Goal: Task Accomplishment & Management: Complete application form

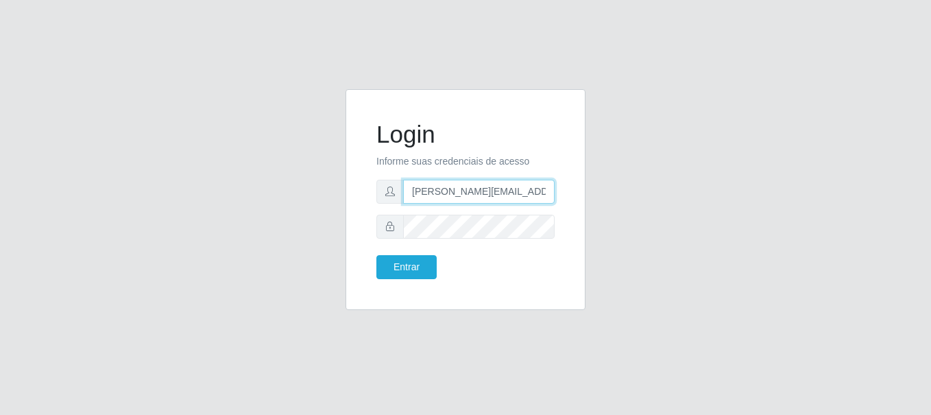
type input "[PERSON_NAME][EMAIL_ADDRESS][PERSON_NAME][DOMAIN_NAME]"
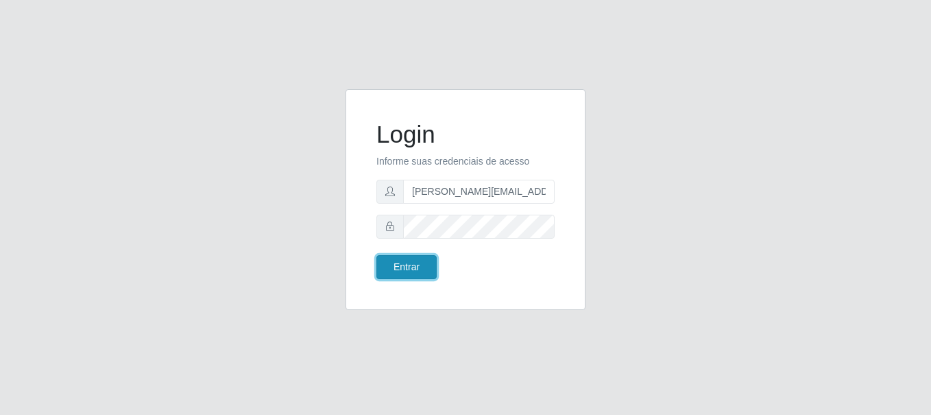
click at [406, 267] on button "Entrar" at bounding box center [406, 267] width 60 height 24
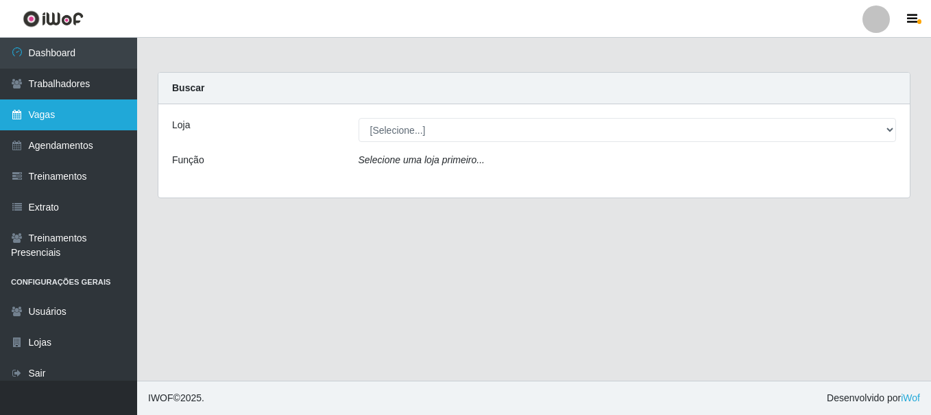
click at [69, 114] on link "Vagas" at bounding box center [68, 114] width 137 height 31
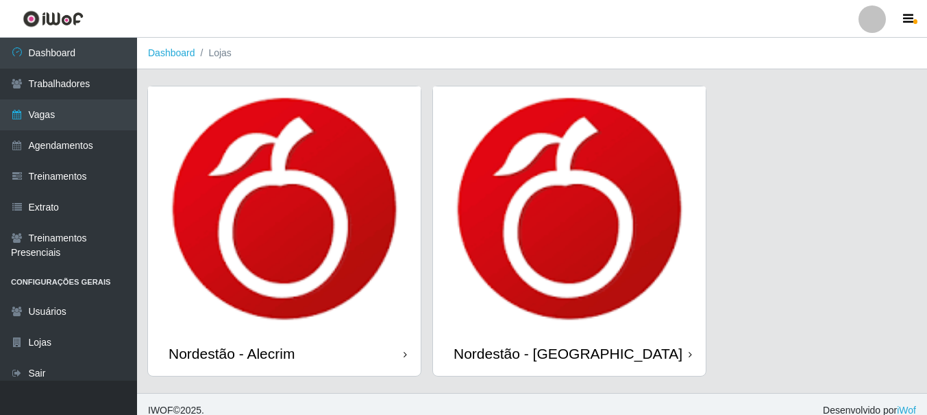
click at [234, 353] on div "Nordestão - Alecrim" at bounding box center [232, 353] width 126 height 17
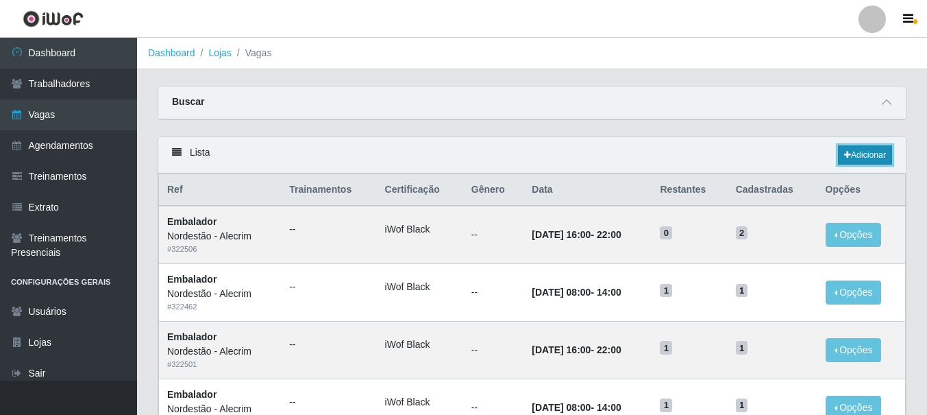
click at [863, 156] on link "Adicionar" at bounding box center [865, 154] width 54 height 19
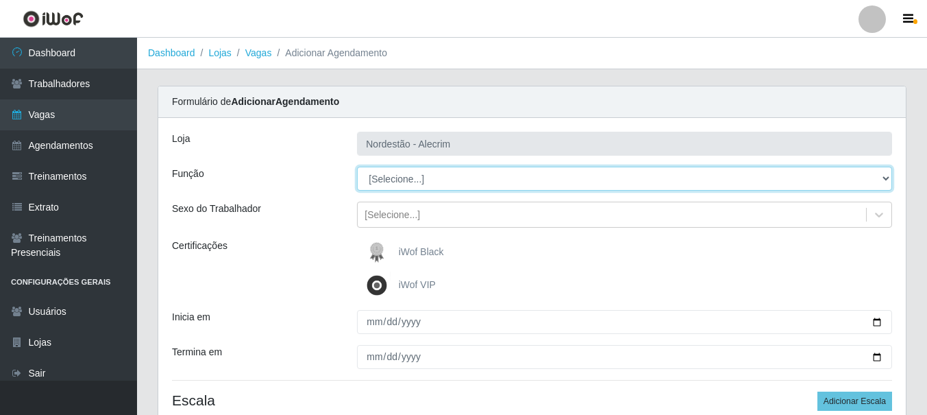
select select "1"
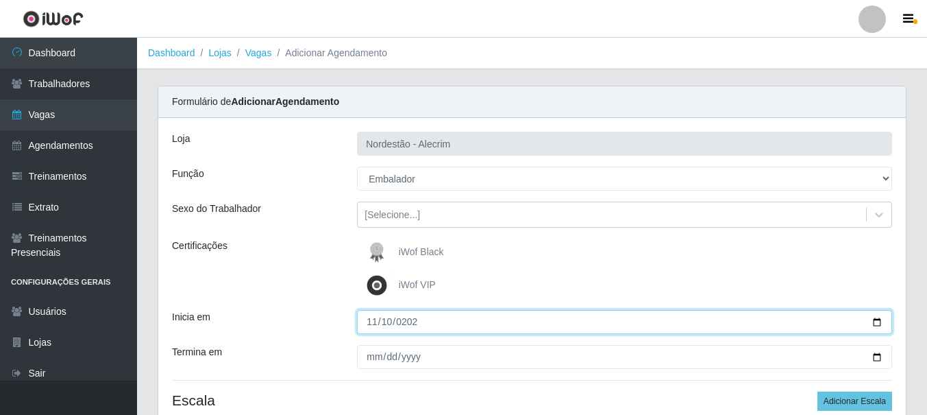
type input "[DATE]"
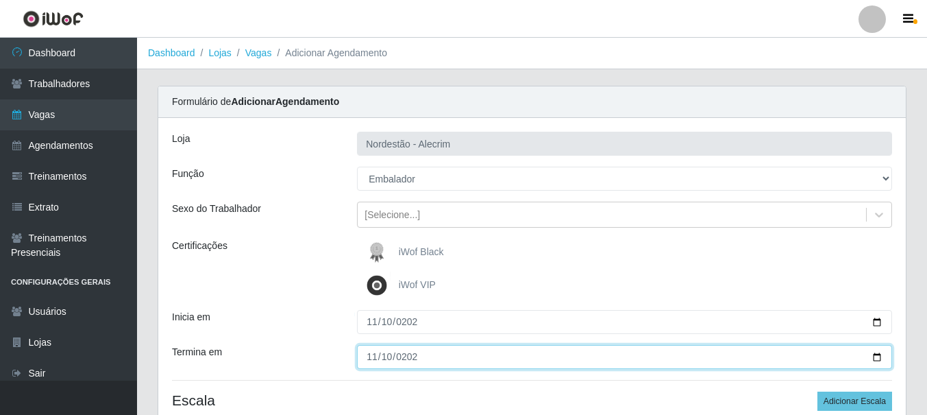
type input "[DATE]"
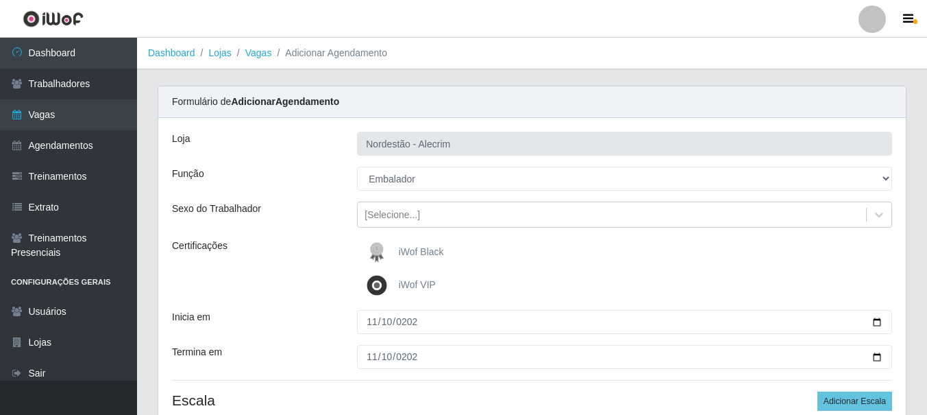
click at [624, 252] on div "iWof Black" at bounding box center [624, 251] width 535 height 27
click at [856, 401] on button "Adicionar Escala" at bounding box center [854, 400] width 75 height 19
select select "1"
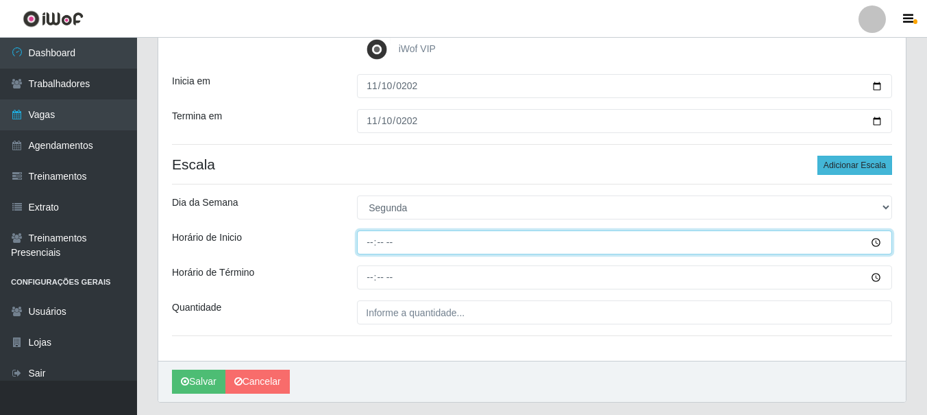
type input "08:00"
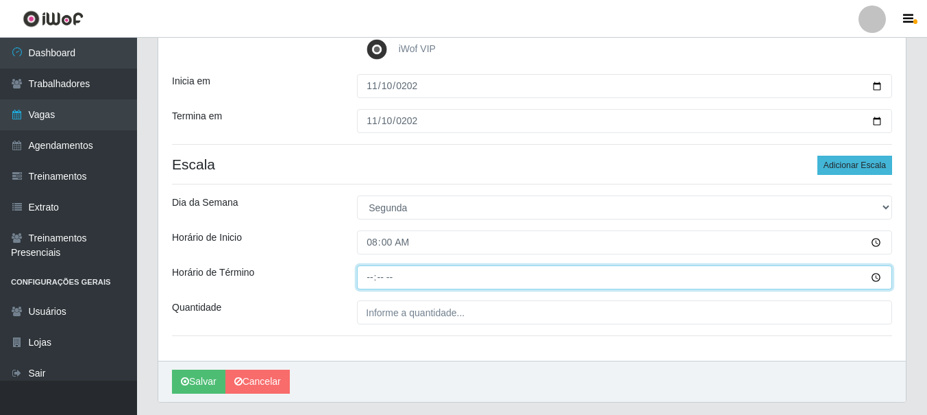
type input "14:00"
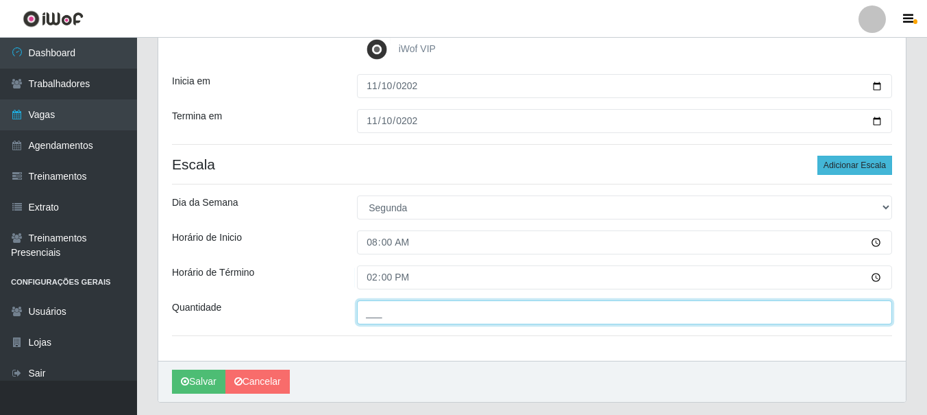
type input "___"
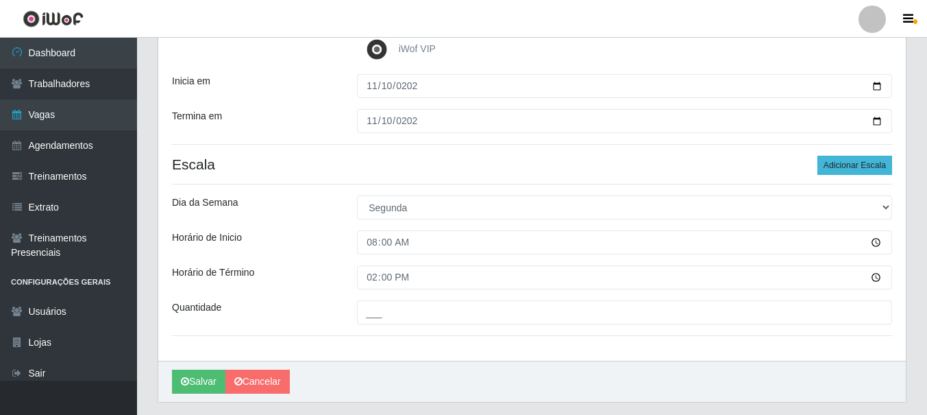
click at [856, 165] on button "Adicionar Escala" at bounding box center [854, 165] width 75 height 19
select select "1"
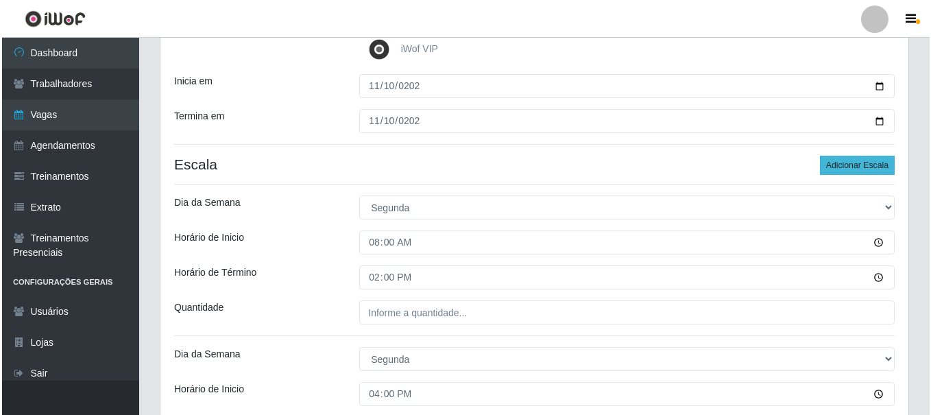
scroll to position [426, 0]
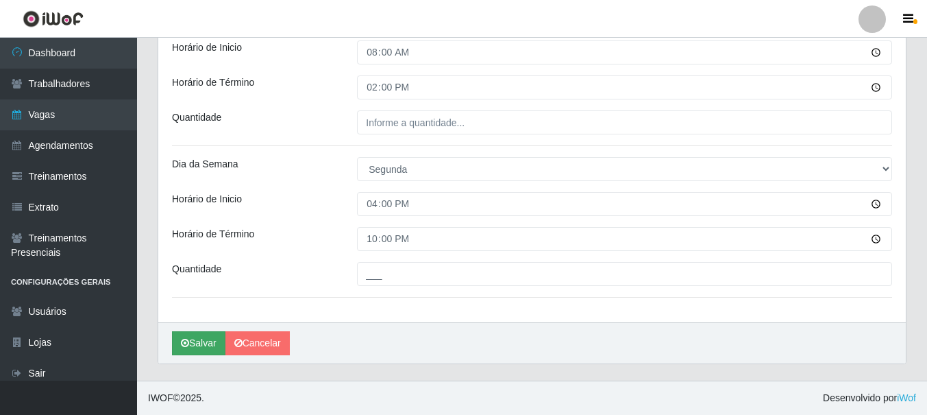
click at [199, 343] on button "Salvar" at bounding box center [198, 343] width 53 height 24
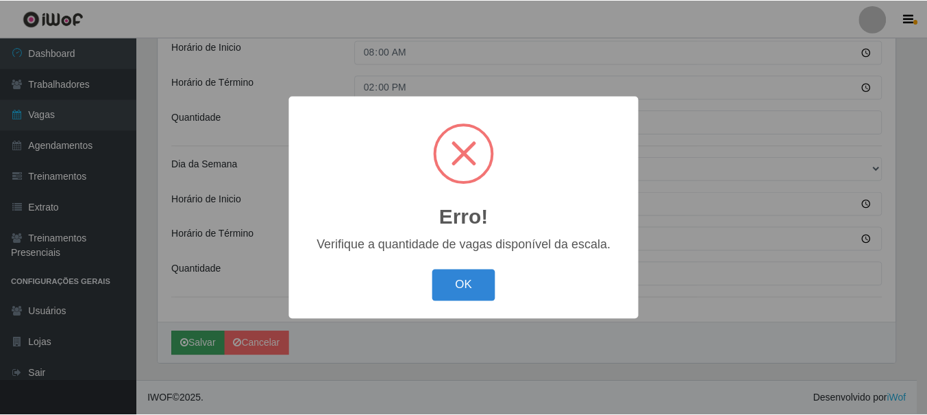
scroll to position [0, 0]
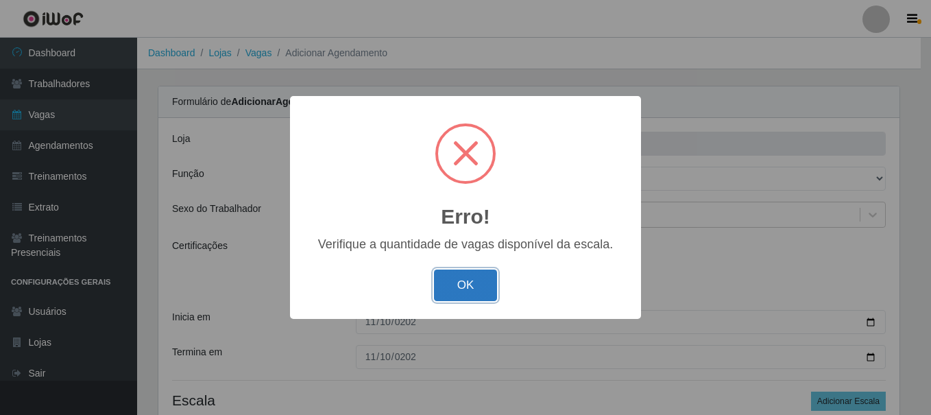
click at [479, 277] on button "OK" at bounding box center [466, 285] width 64 height 32
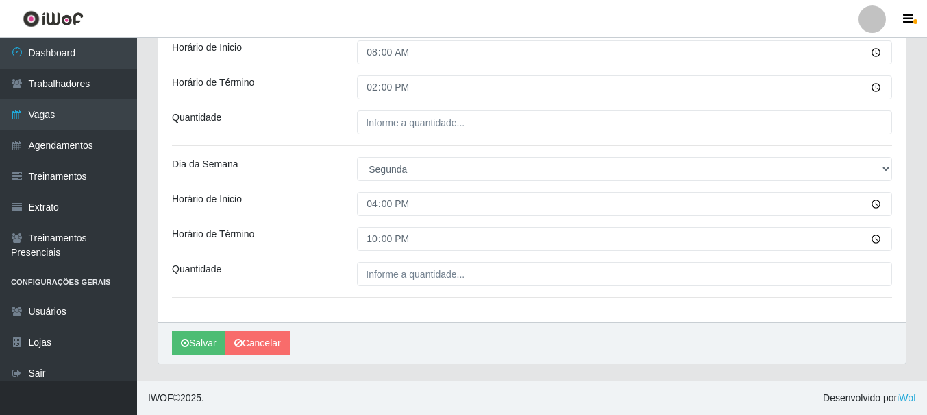
type input "[DATE]"
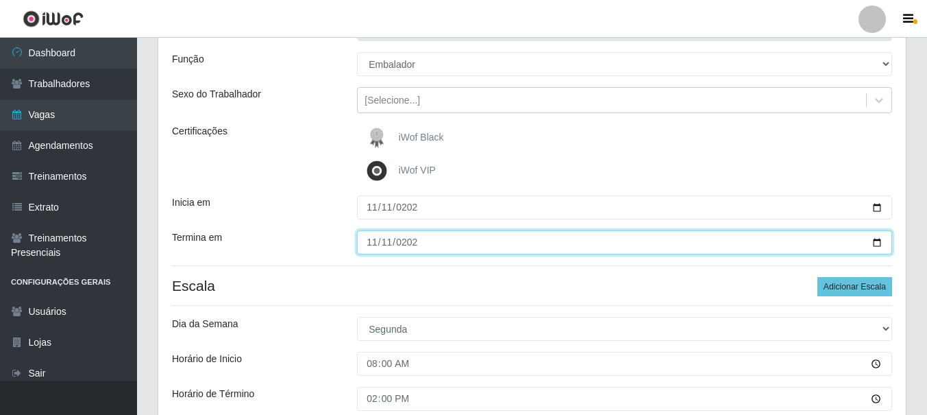
type input "[DATE]"
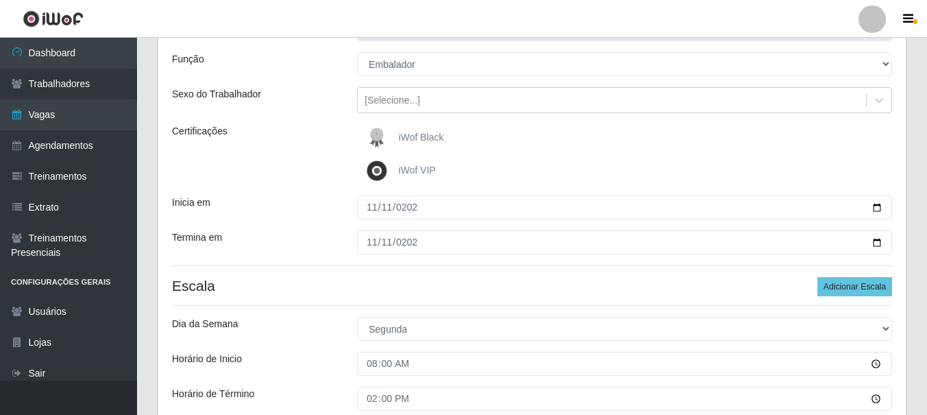
click at [624, 138] on div "iWof Black" at bounding box center [624, 137] width 535 height 27
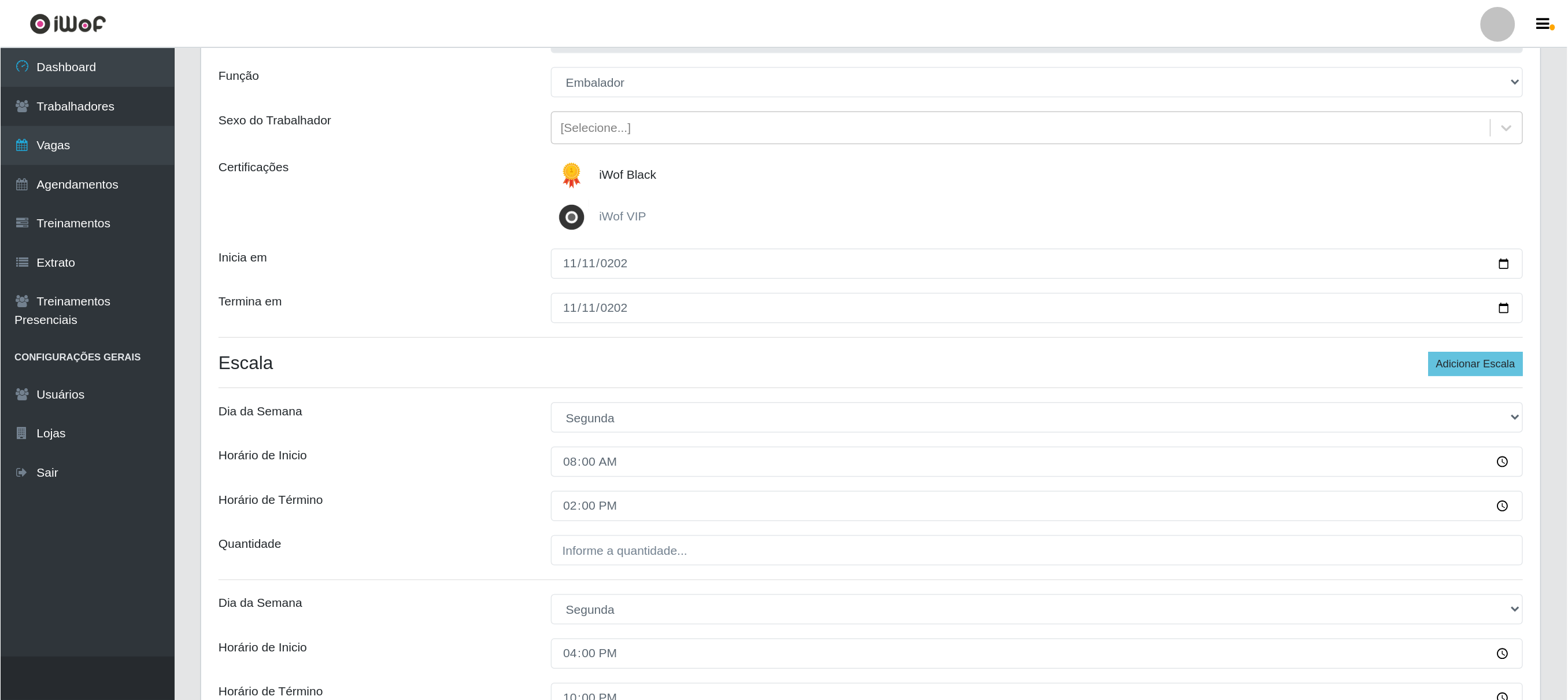
scroll to position [18, 0]
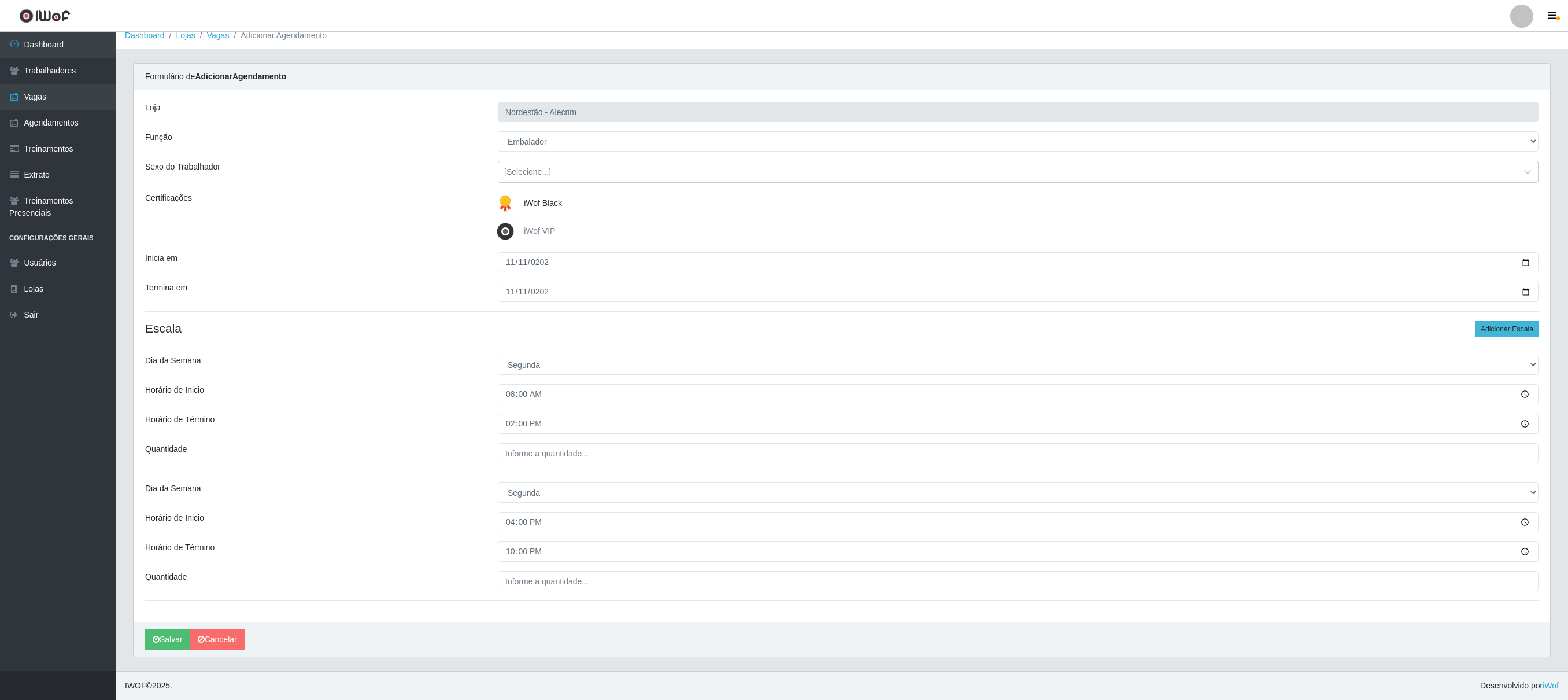
click at [785, 325] on button "Adicionar Escala" at bounding box center [1507, 328] width 63 height 16
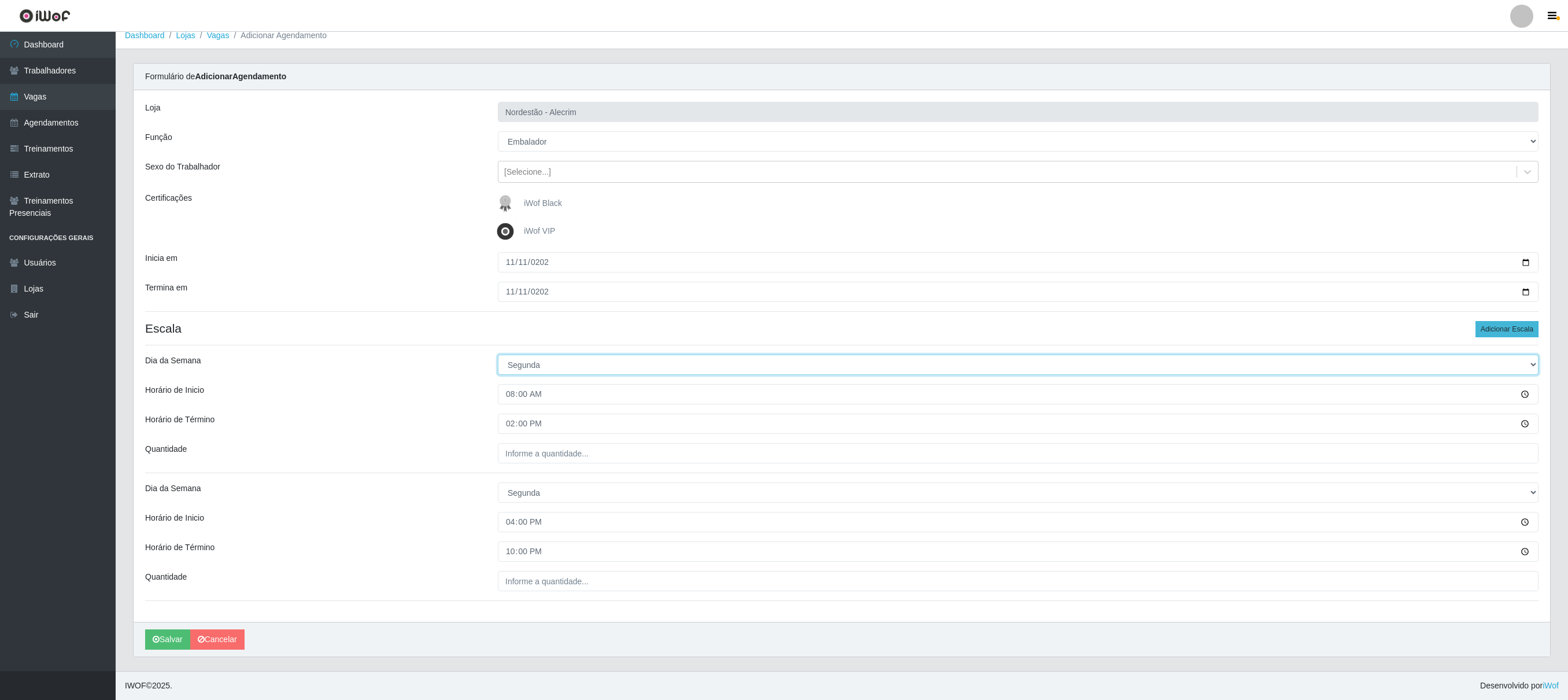
select select "2"
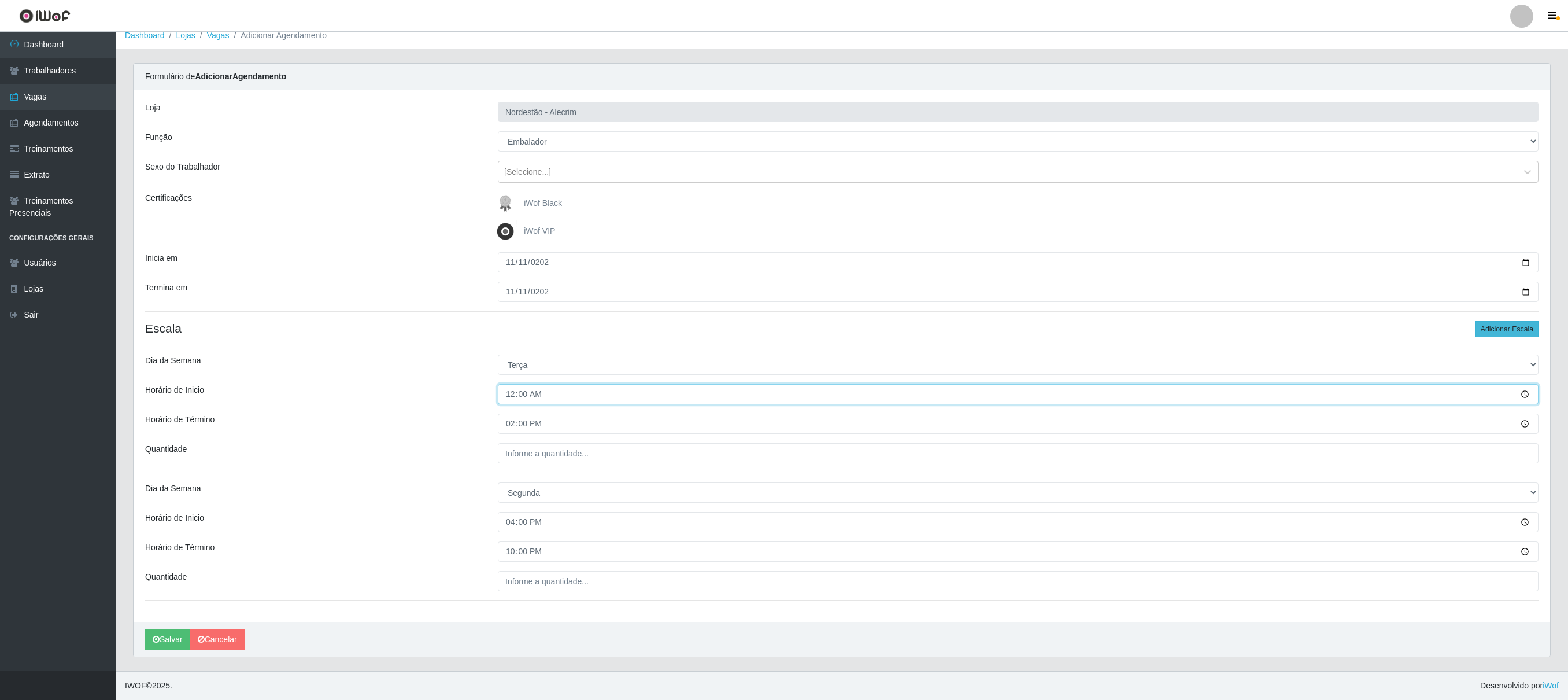
type input "08:00"
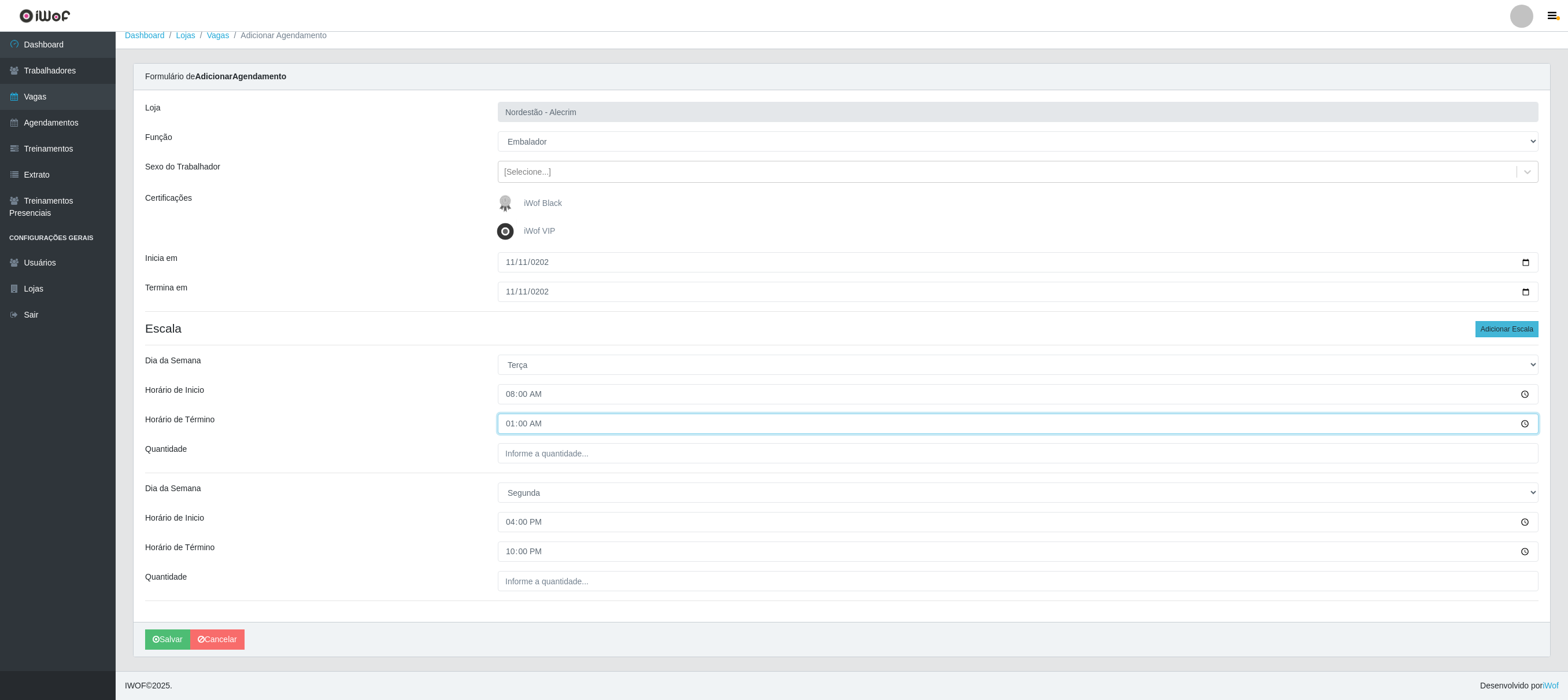
type input "14:00"
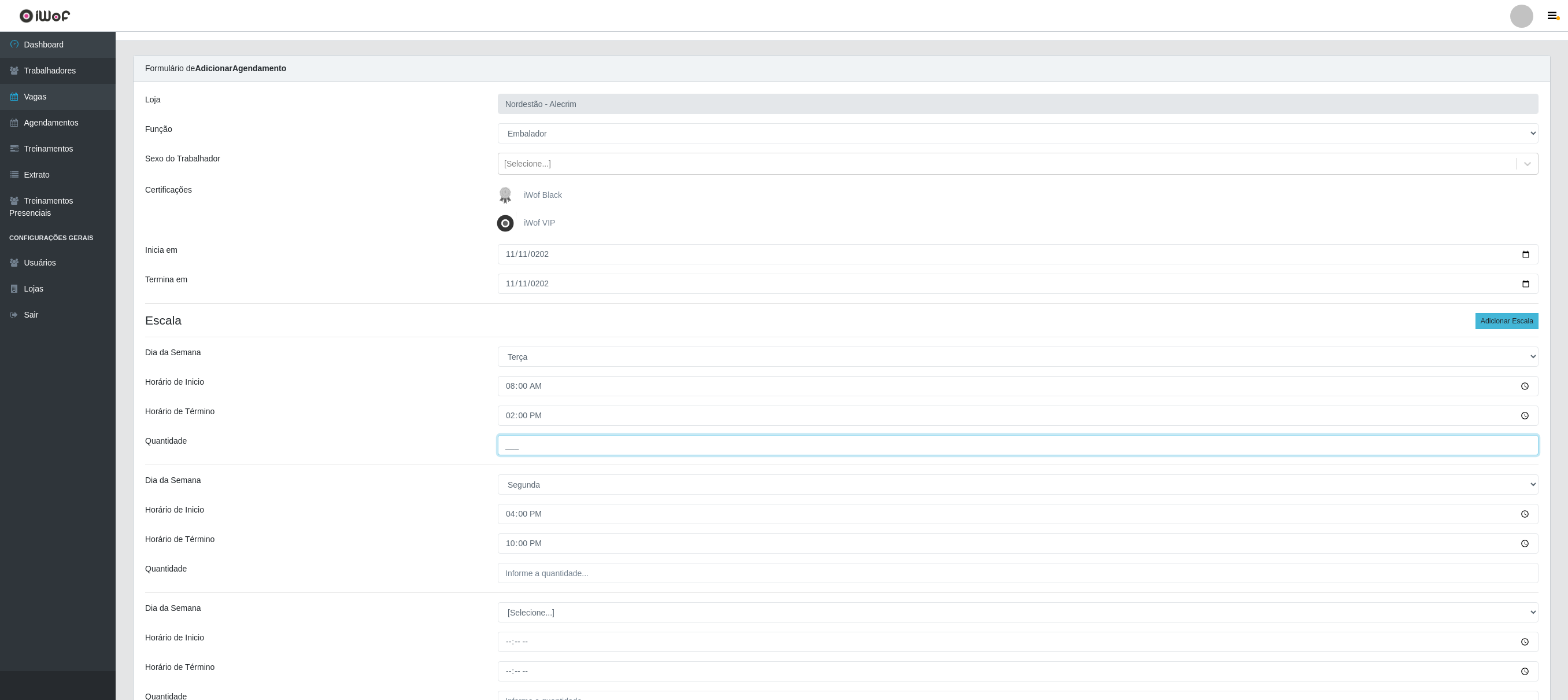
type input "___"
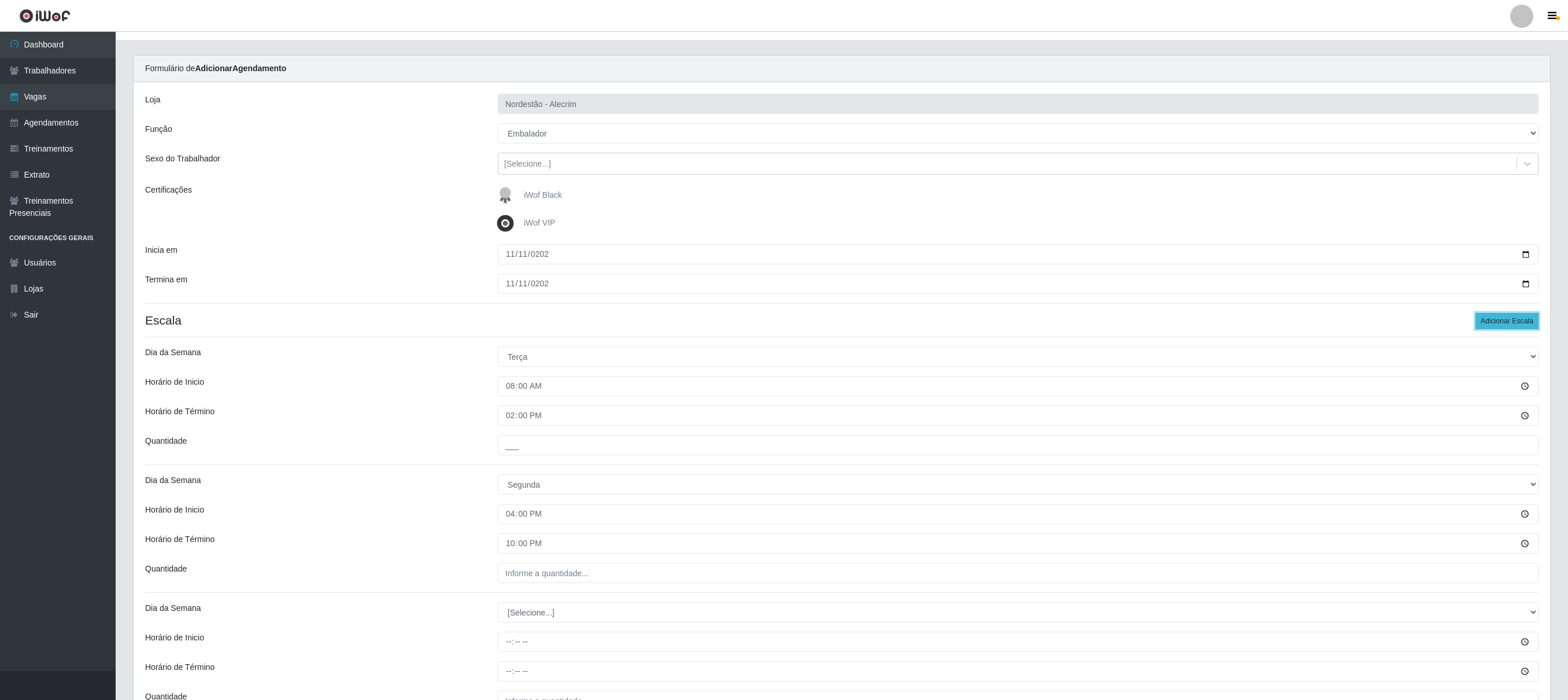
click at [785, 325] on button "Adicionar Escala" at bounding box center [1507, 321] width 63 height 16
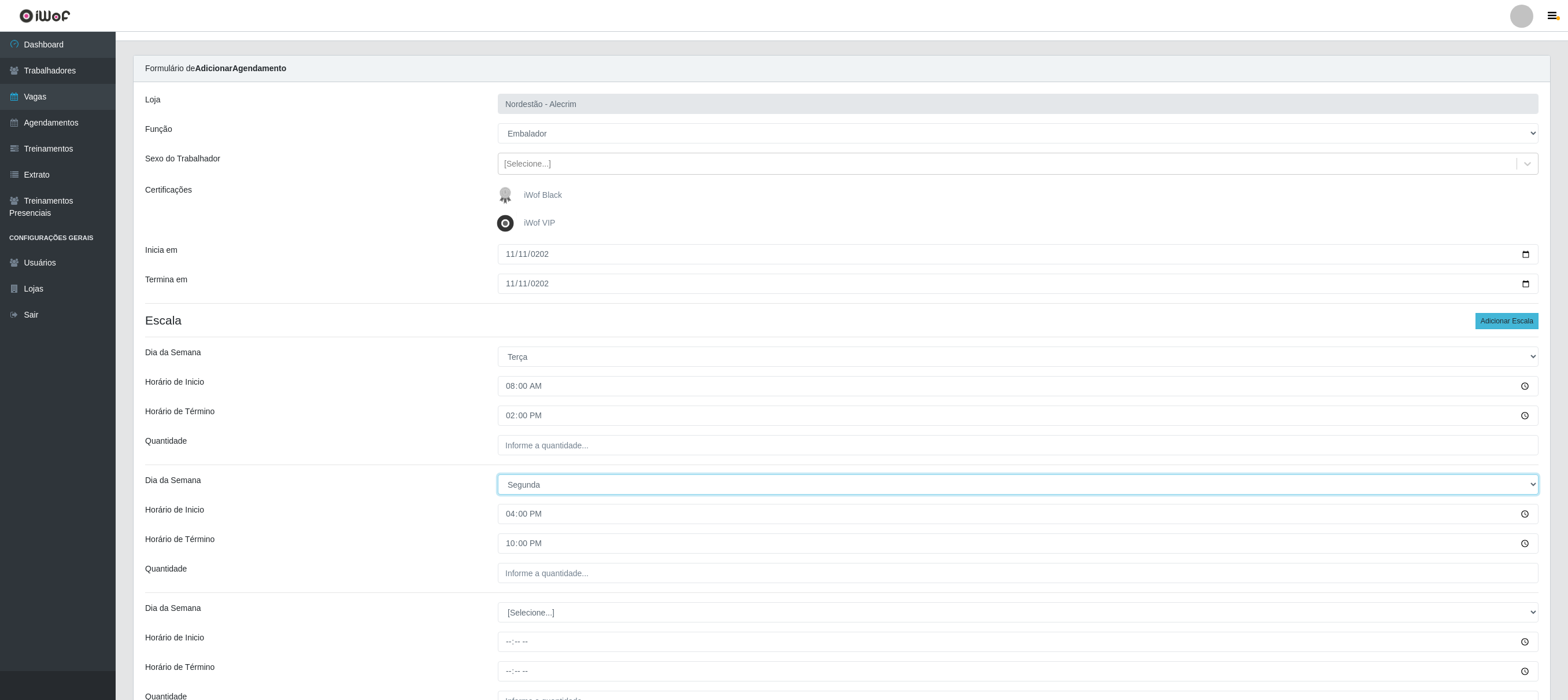
select select "2"
type input "16:00"
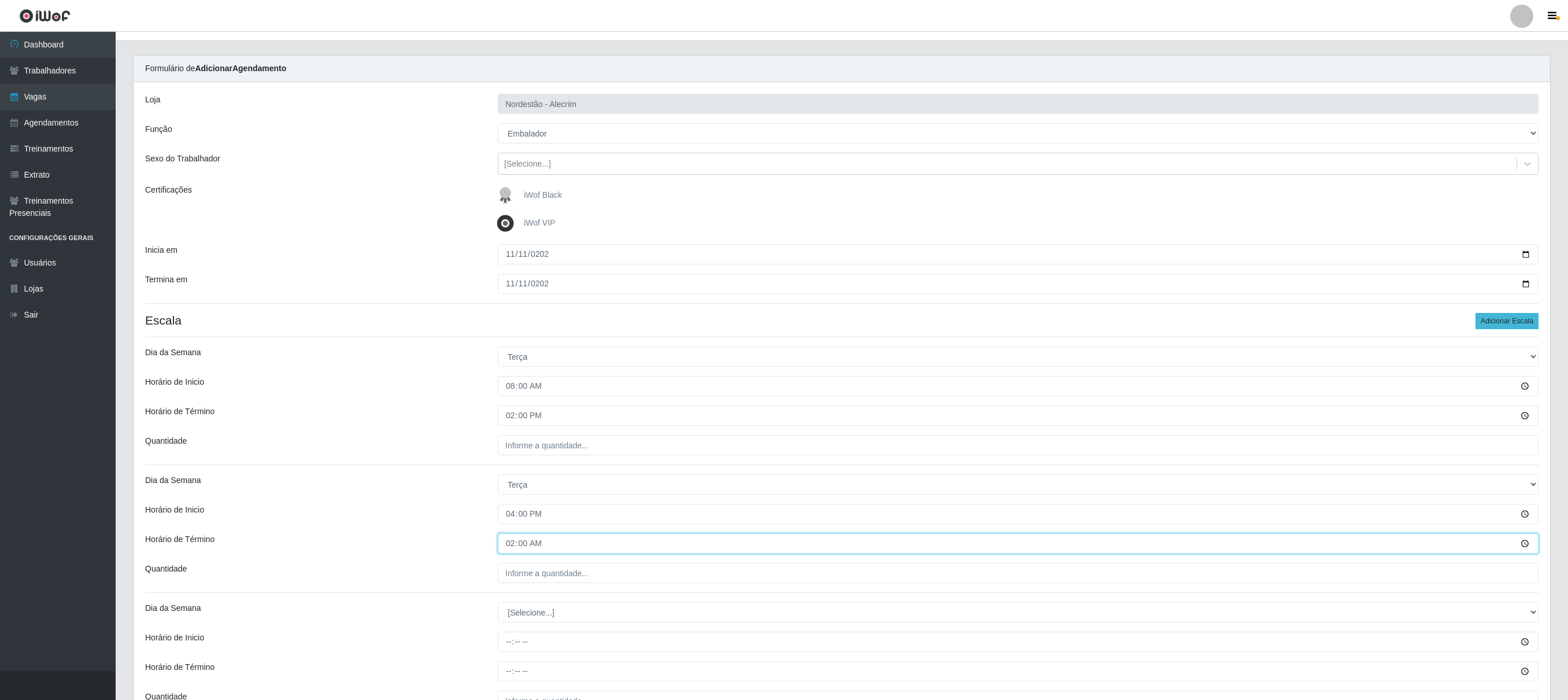
type input "22:00"
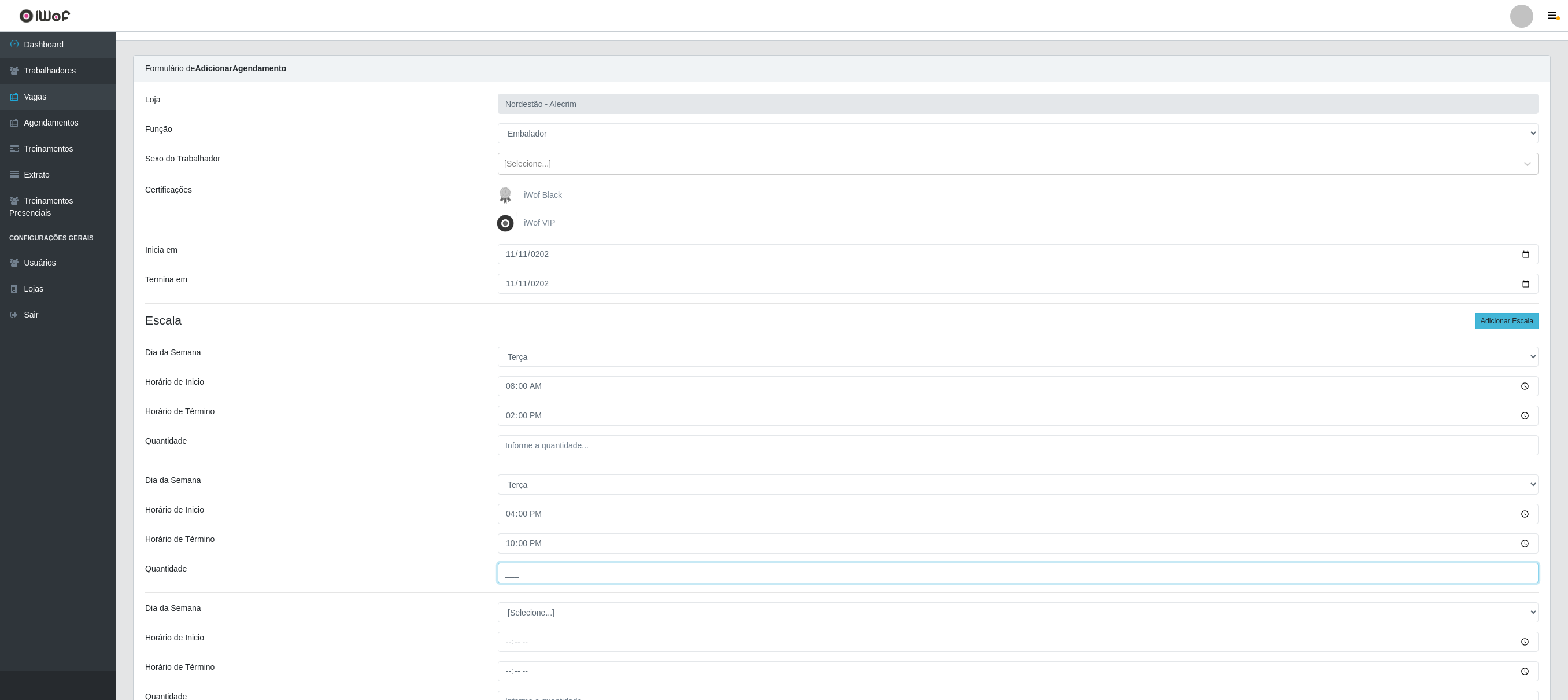
type input "___"
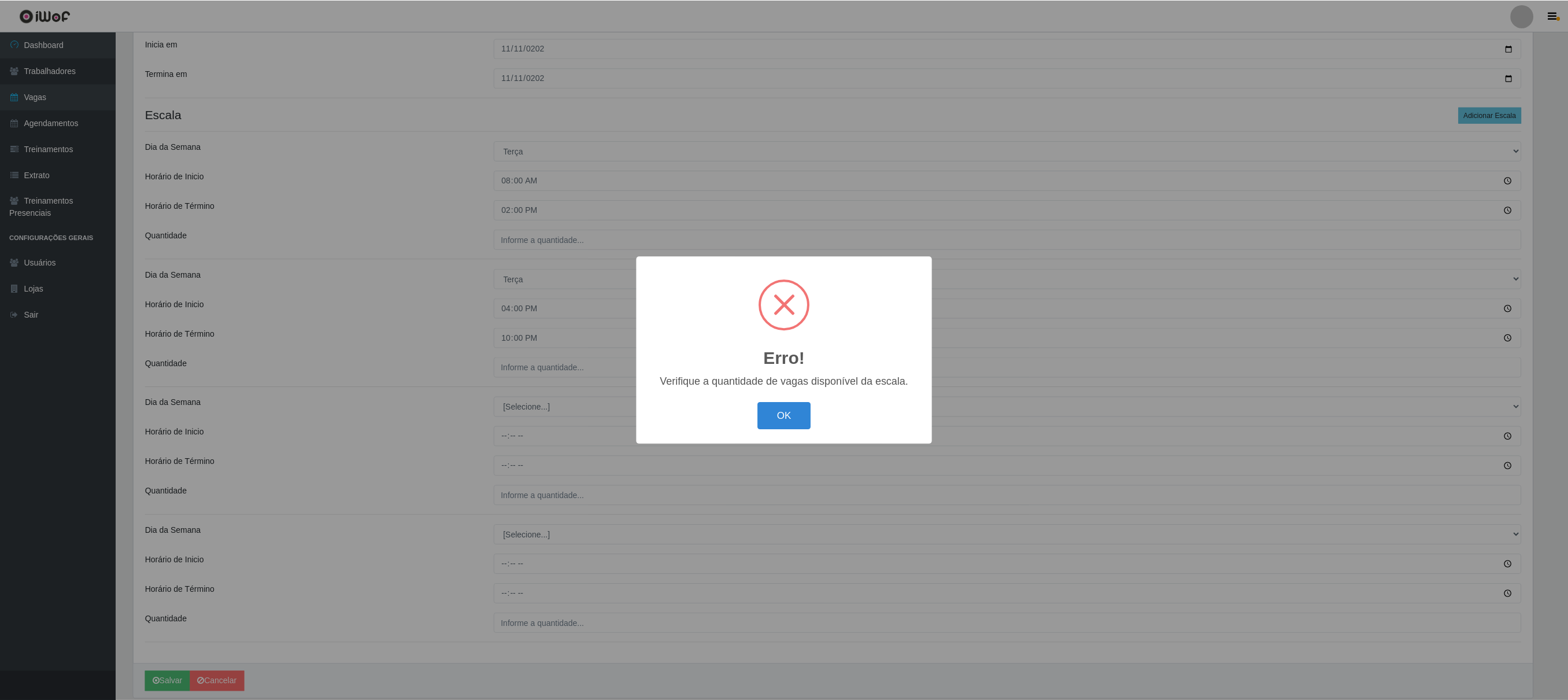
scroll to position [0, 0]
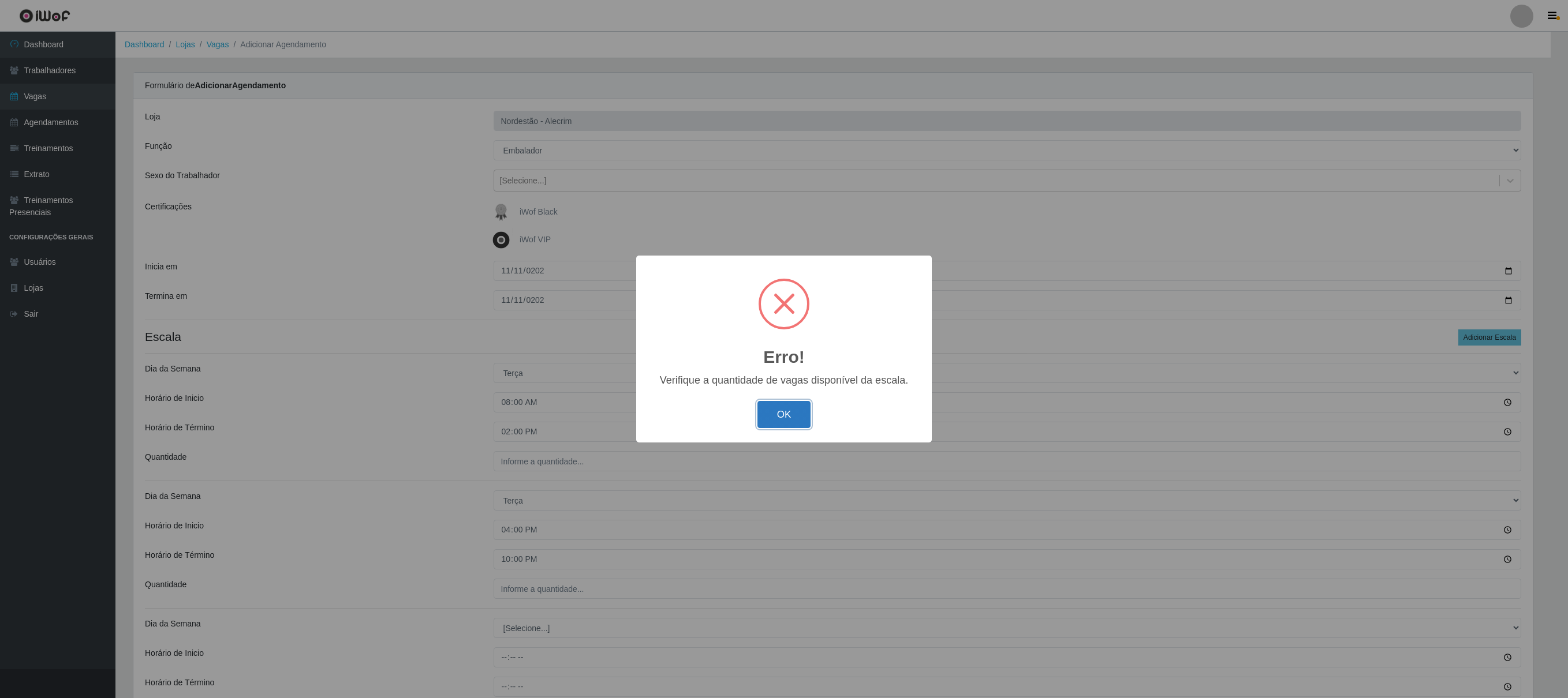
click at [784, 349] on button "OK" at bounding box center [784, 414] width 54 height 27
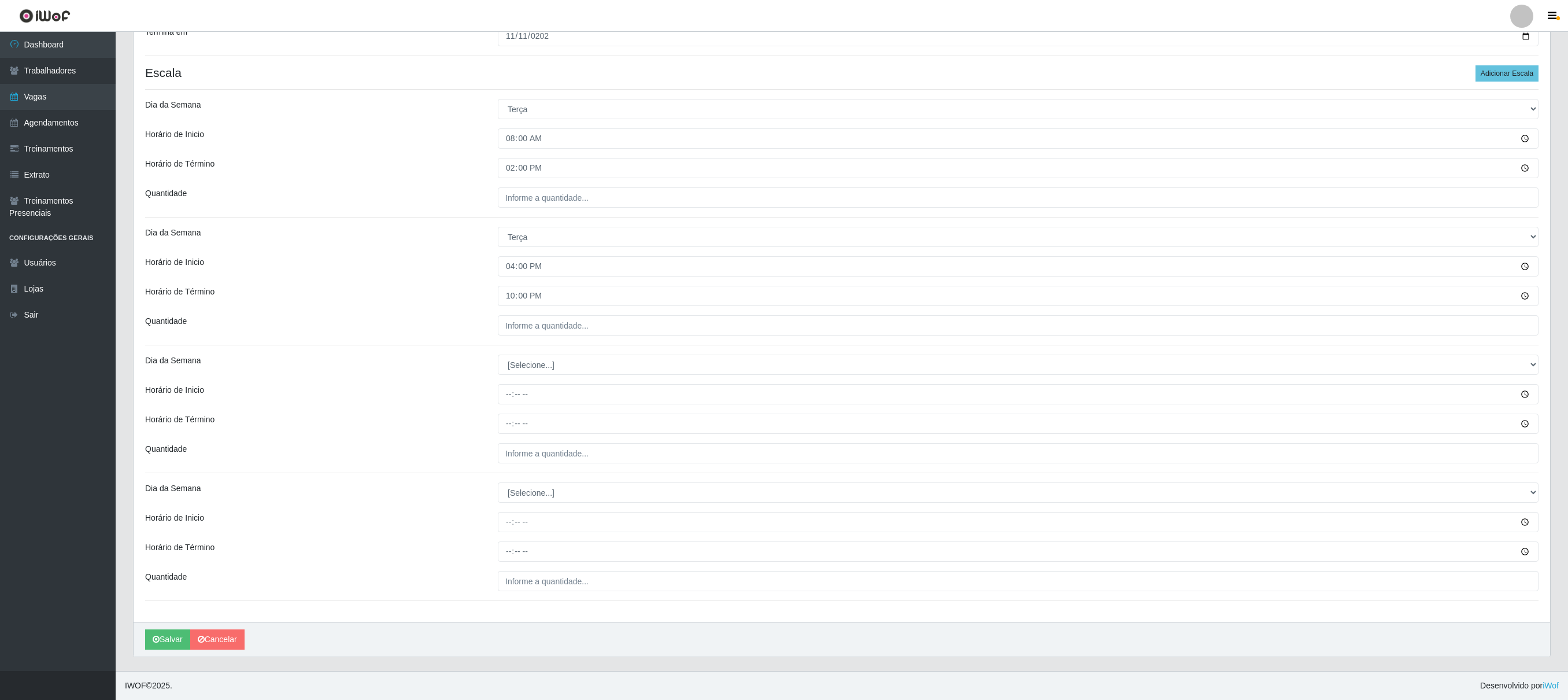
type input "[DATE]"
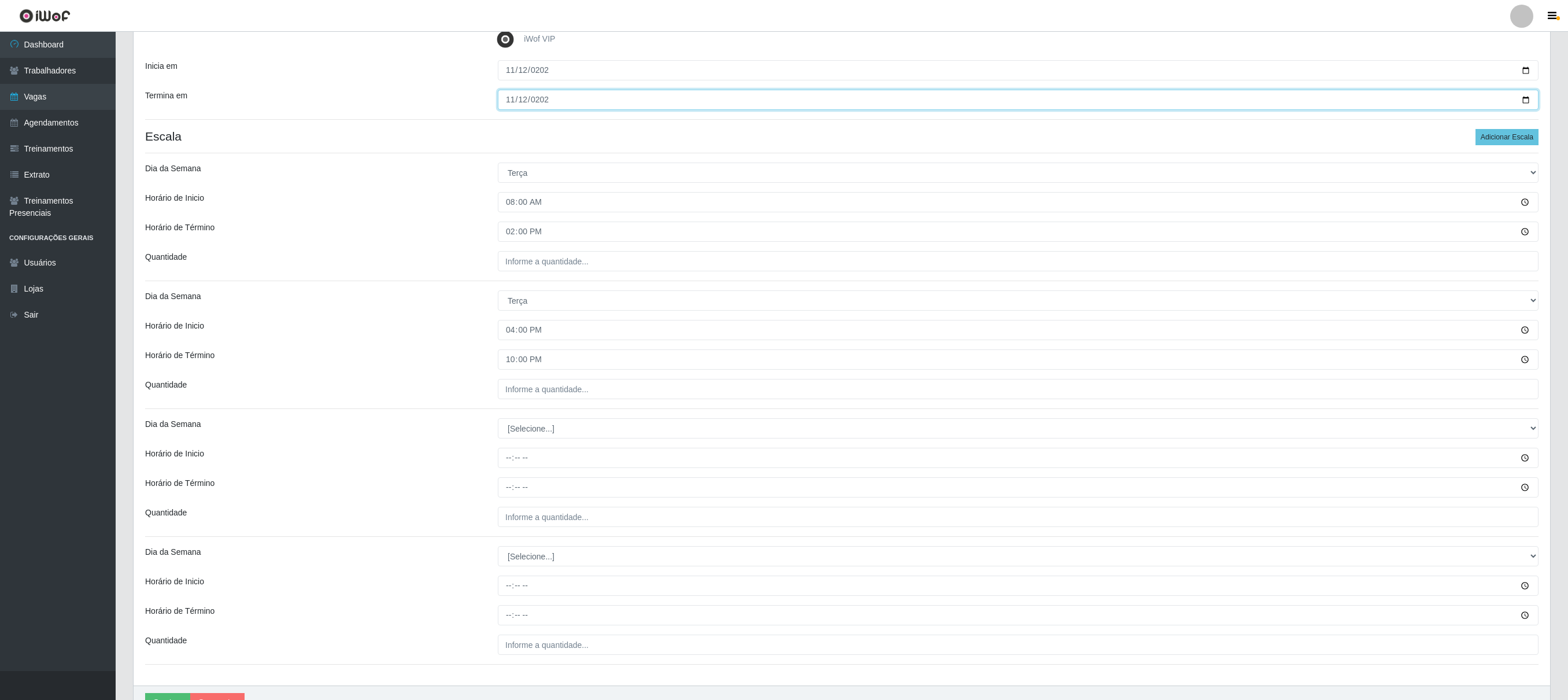
scroll to position [149, 0]
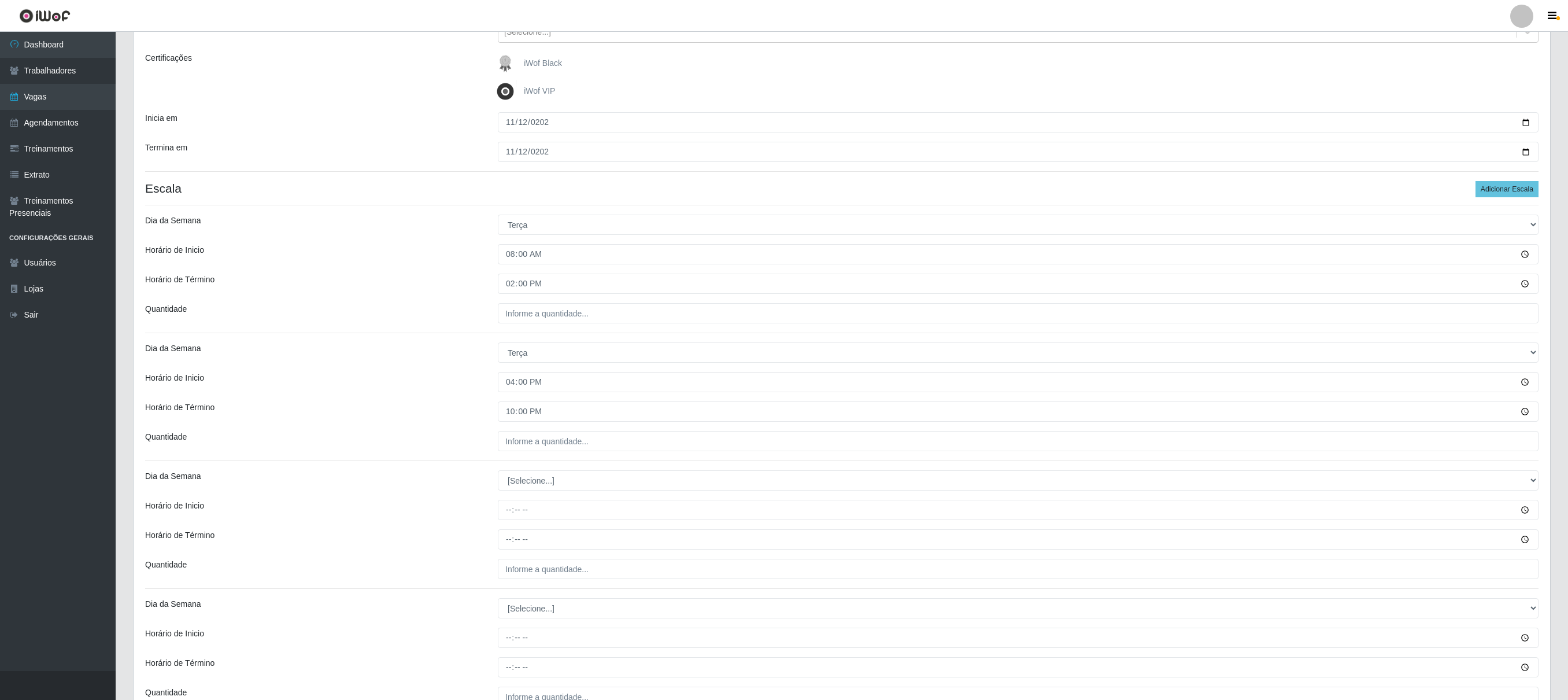
click at [785, 67] on div "iWof Black" at bounding box center [1018, 63] width 1041 height 23
click at [785, 193] on button "Adicionar Escala" at bounding box center [1507, 188] width 63 height 16
select select "3"
type input "08:00"
type input "14:00"
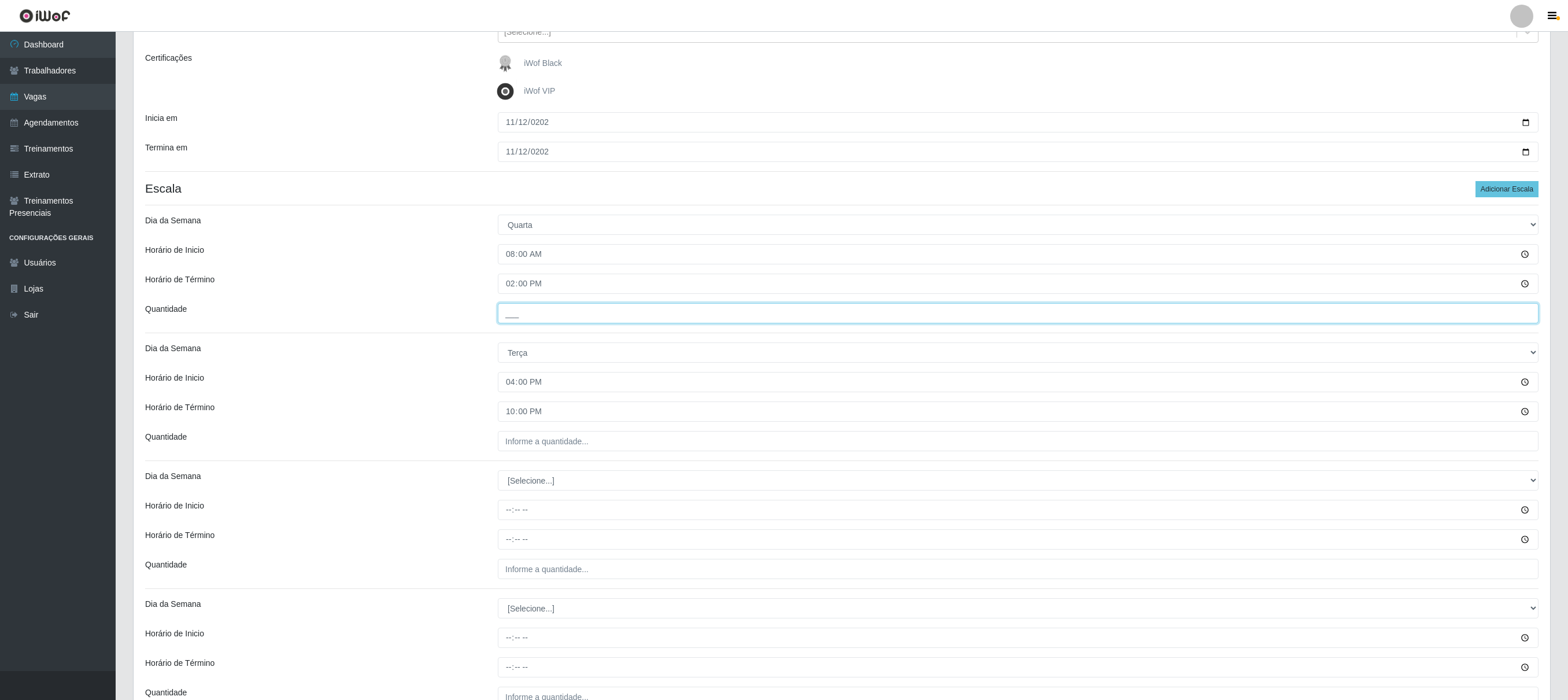
type input "___"
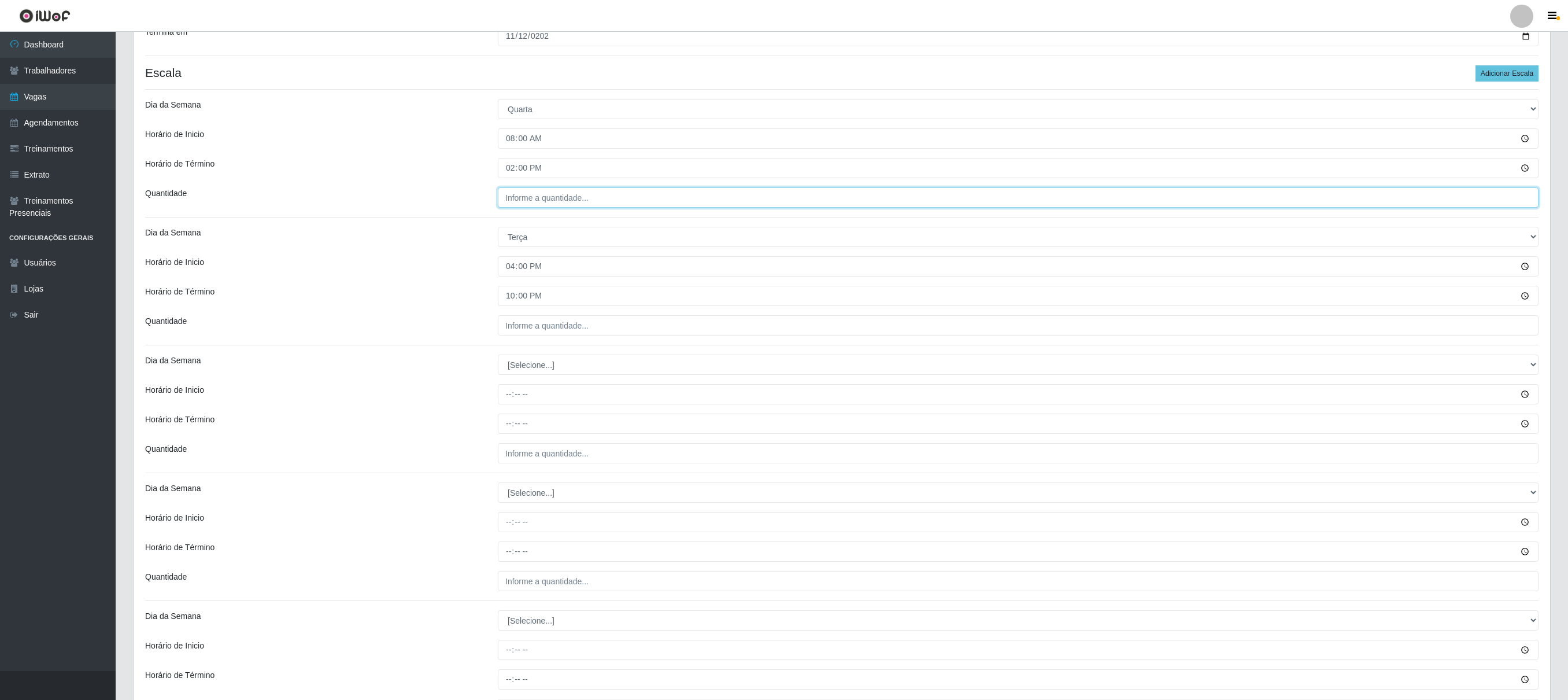
type input "___"
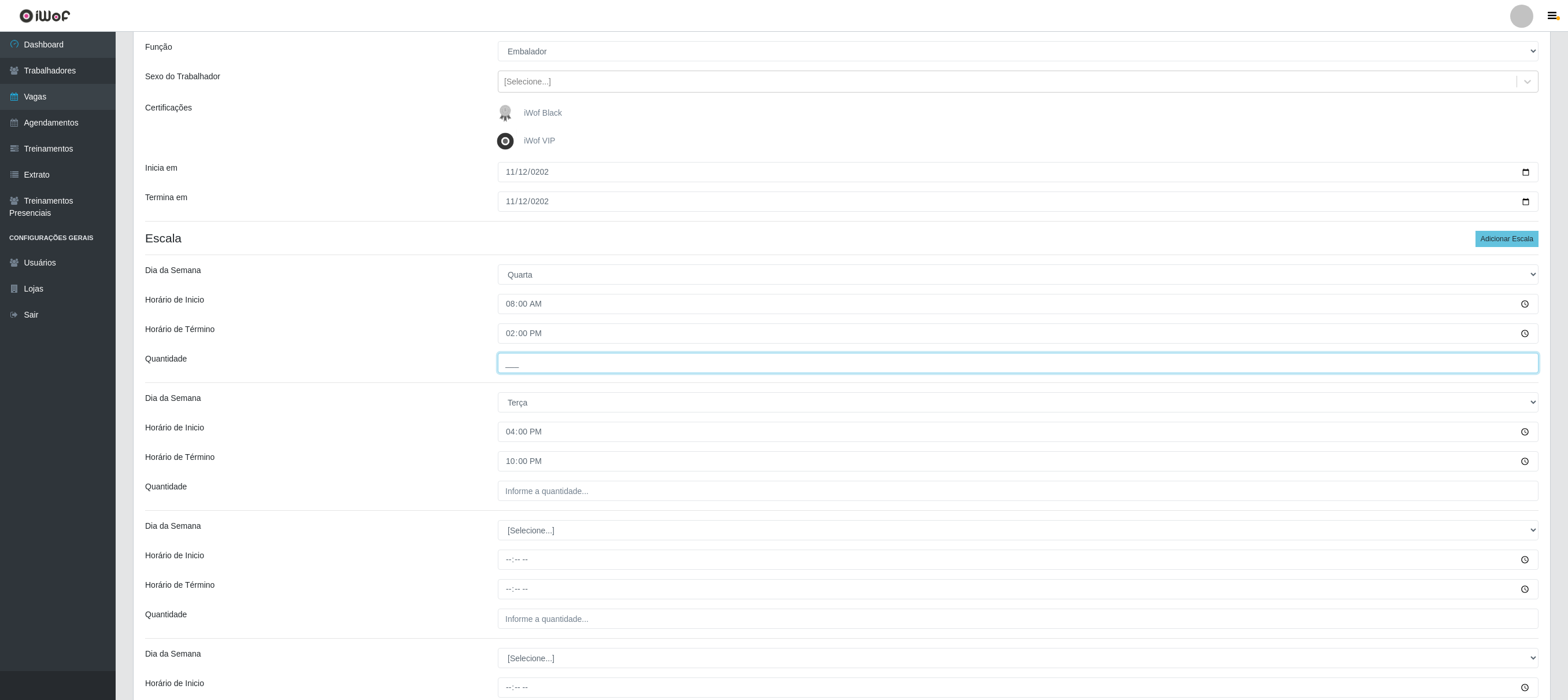
scroll to position [0, 0]
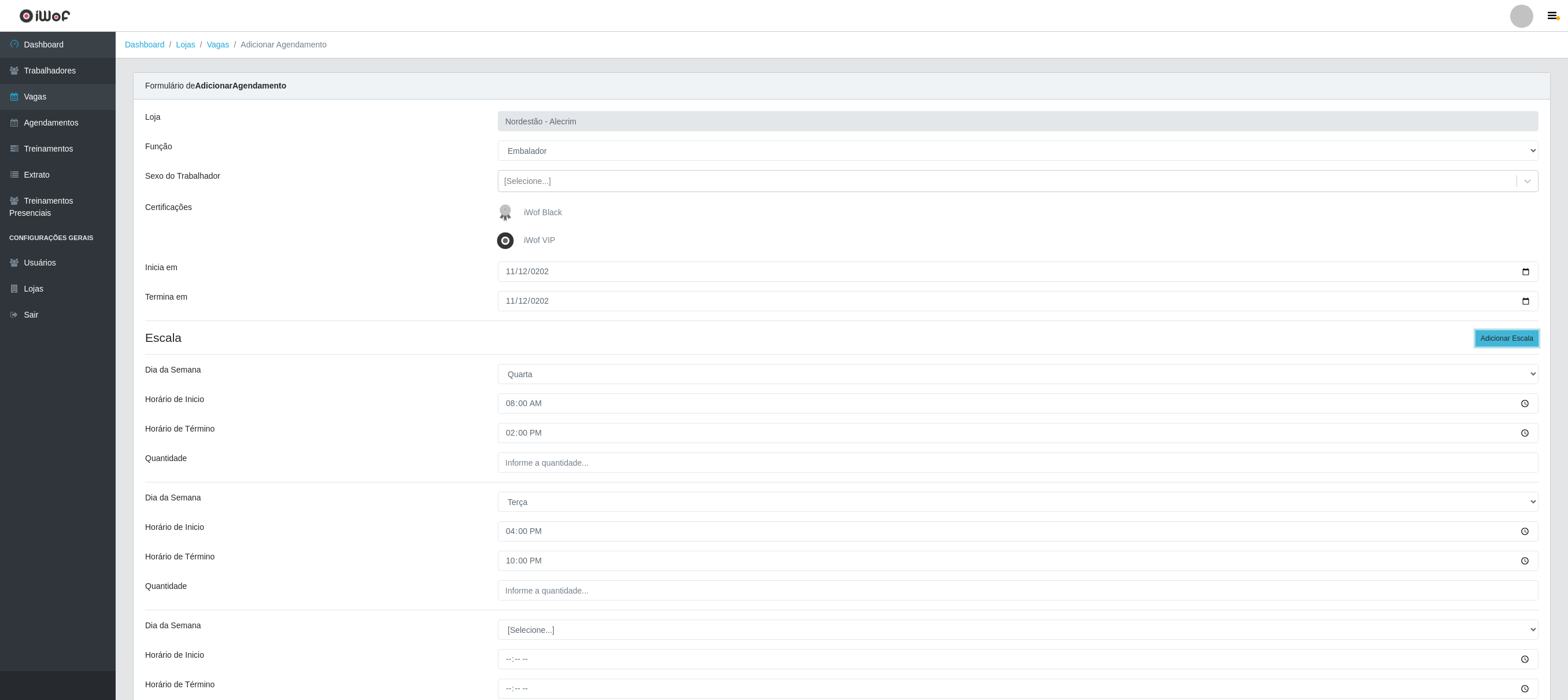
click at [785, 343] on button "Adicionar Escala" at bounding box center [1507, 338] width 63 height 16
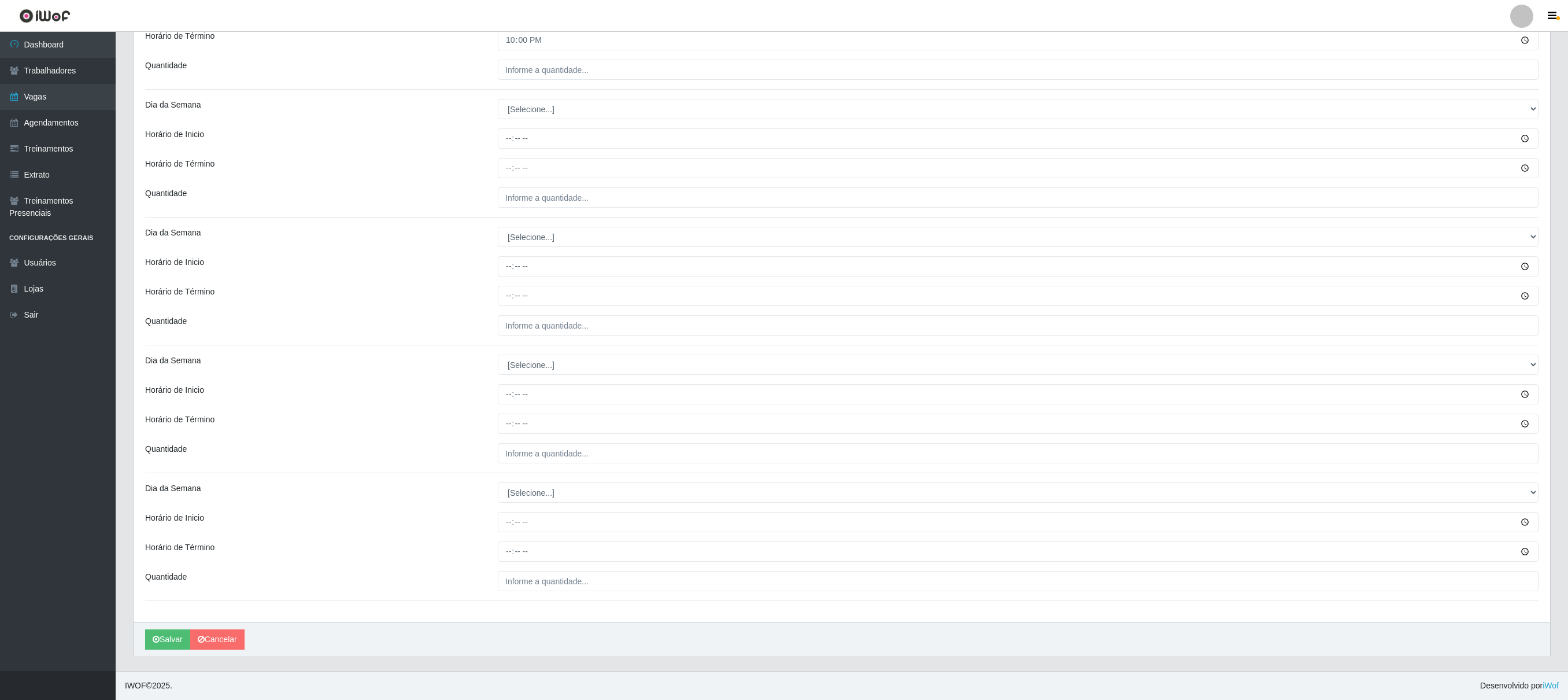
scroll to position [531, 0]
